Goal: Task Accomplishment & Management: Complete application form

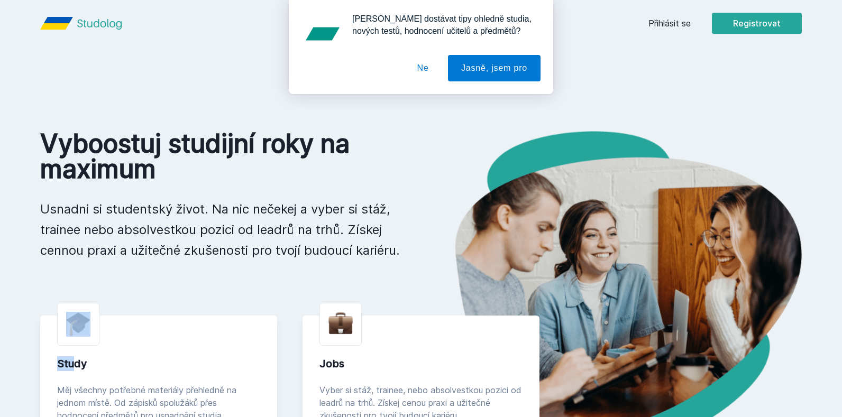
drag, startPoint x: 76, startPoint y: 367, endPoint x: 79, endPoint y: 345, distance: 22.4
click at [79, 345] on div "Study Měj všechny potřebné materiály přehledně na jednom místě. Od zápisků spol…" at bounding box center [158, 395] width 237 height 158
click at [438, 72] on button "Ne" at bounding box center [423, 68] width 38 height 26
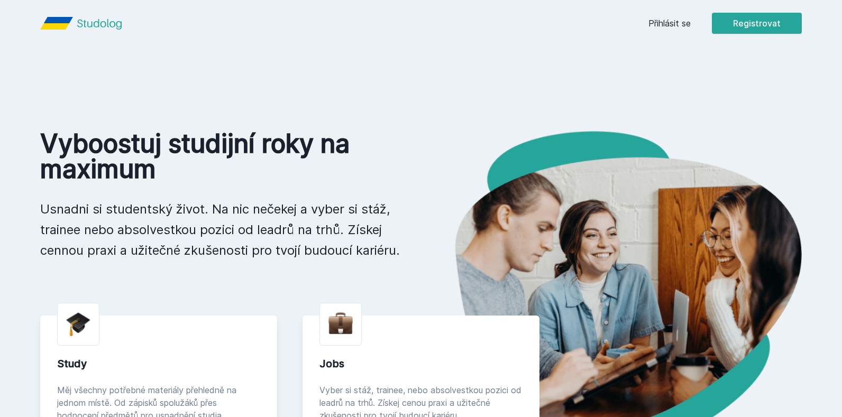
drag, startPoint x: 840, startPoint y: 47, endPoint x: 844, endPoint y: 92, distance: 45.6
click at [841, 92] on html "Přihlásit se Registrovat Vyboostuj studijní roky na maximum Usnadni si students…" at bounding box center [421, 401] width 842 height 803
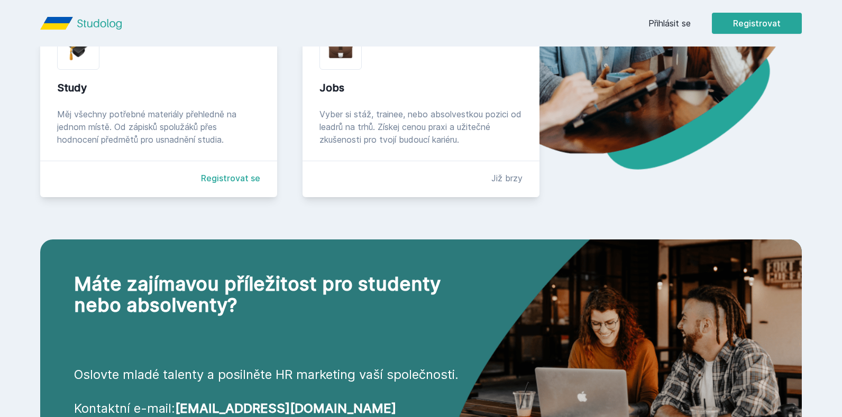
scroll to position [264, 0]
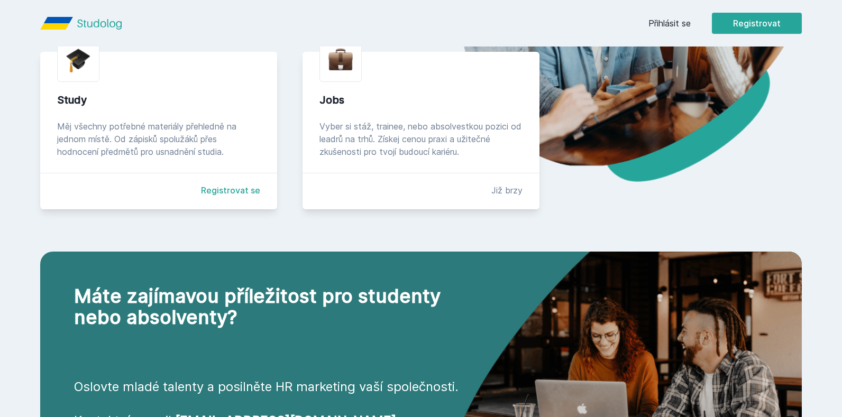
click at [218, 189] on link "Registrovat se" at bounding box center [230, 190] width 59 height 13
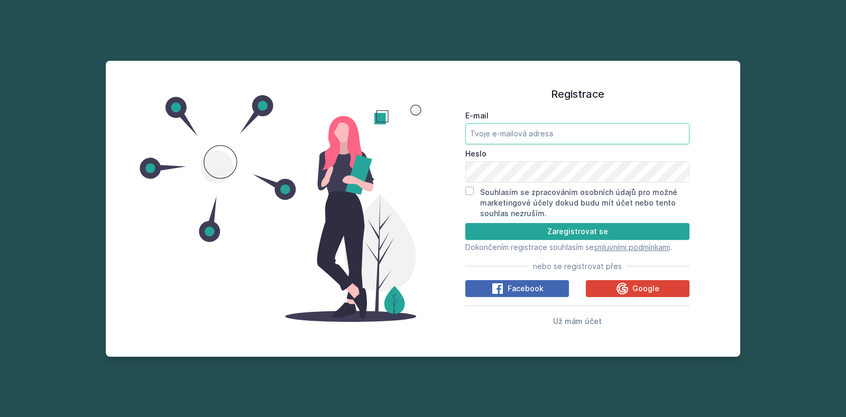
click at [488, 127] on input "E-mail" at bounding box center [577, 133] width 224 height 21
type input "b"
click at [491, 133] on input "E-mail" at bounding box center [577, 133] width 224 height 21
type input "[EMAIL_ADDRESS][DOMAIN_NAME]"
